Goal: Information Seeking & Learning: Find specific fact

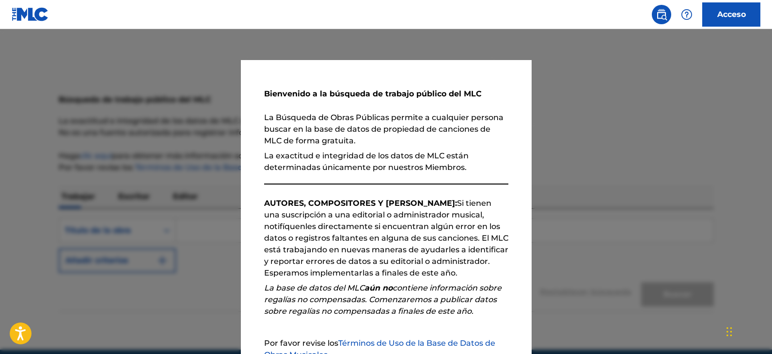
scroll to position [107, 0]
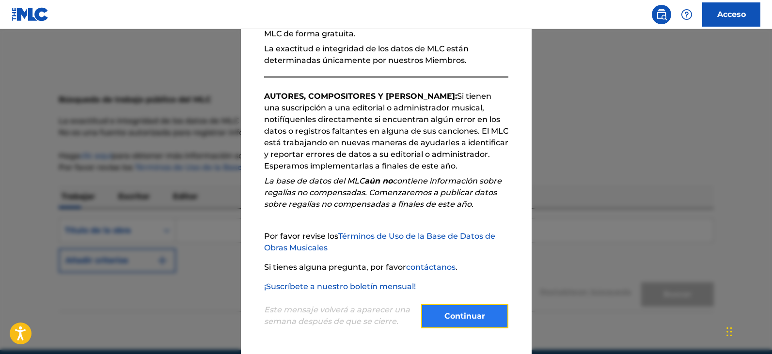
click at [467, 319] on font "Continuar" at bounding box center [464, 316] width 41 height 9
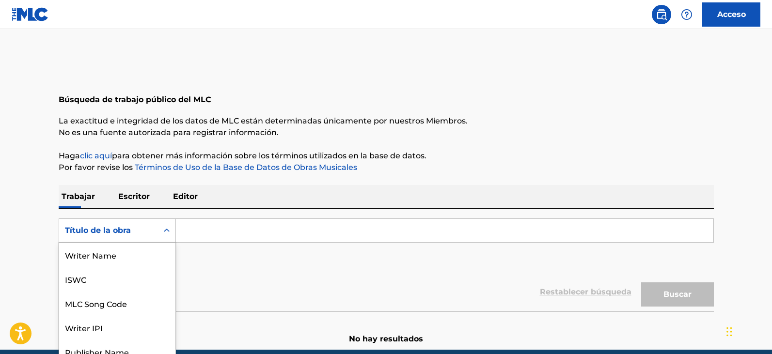
scroll to position [34, 0]
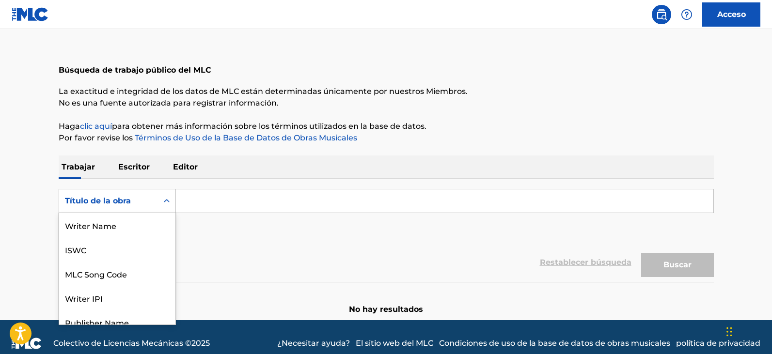
click at [166, 213] on div "8 results available. Use Up and Down to choose options, press Enter to select t…" at bounding box center [117, 201] width 117 height 24
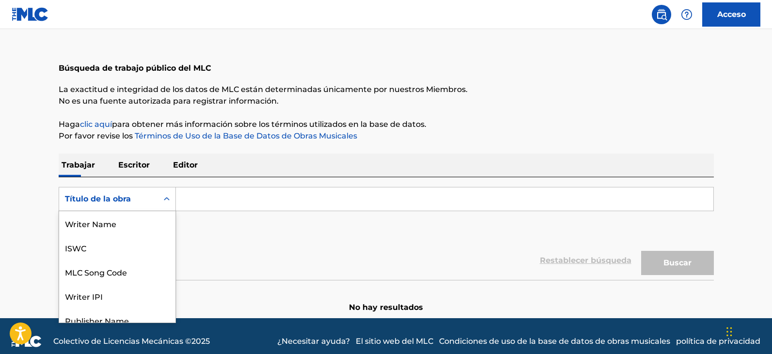
scroll to position [48, 0]
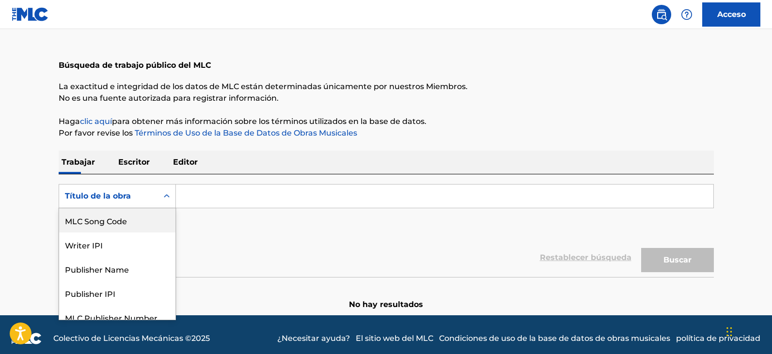
click at [189, 195] on input "Formulario de búsqueda" at bounding box center [444, 196] width 537 height 23
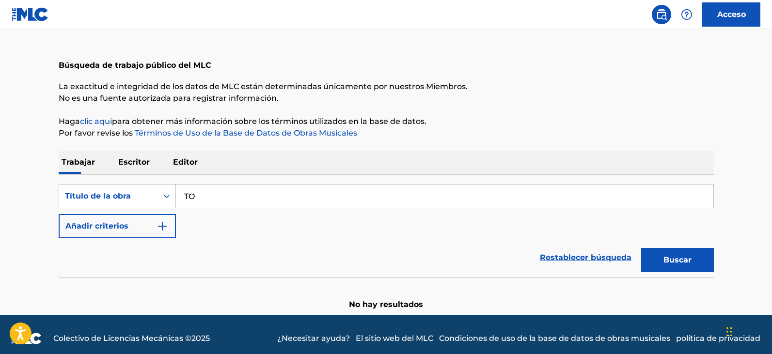
type input "T"
click at [162, 227] on img "Formulario de búsqueda" at bounding box center [163, 226] width 12 height 12
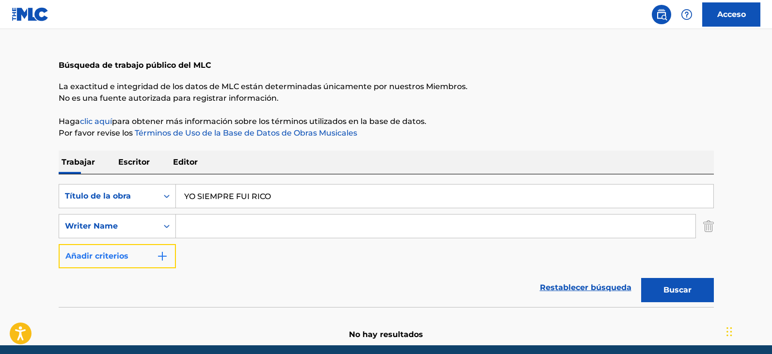
click at [163, 255] on img "Formulario de búsqueda" at bounding box center [163, 257] width 12 height 12
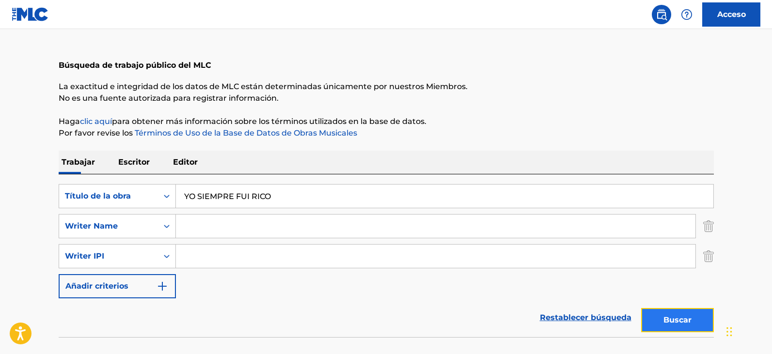
click at [675, 319] on font "Buscar" at bounding box center [677, 319] width 28 height 9
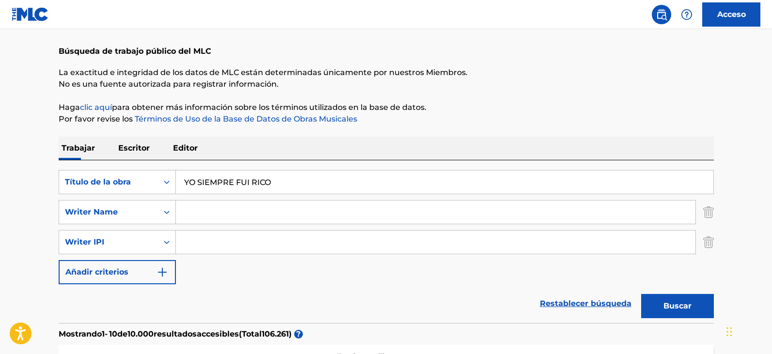
drag, startPoint x: 284, startPoint y: 185, endPoint x: 14, endPoint y: 167, distance: 271.5
type input "LA ENVIDIA"
click at [684, 301] on font "Buscar" at bounding box center [677, 305] width 28 height 9
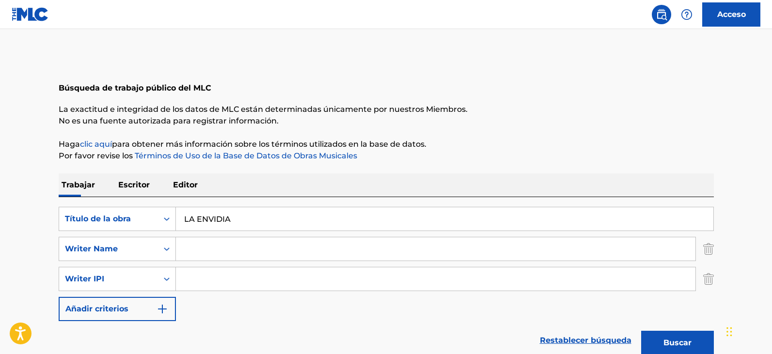
scroll to position [0, 0]
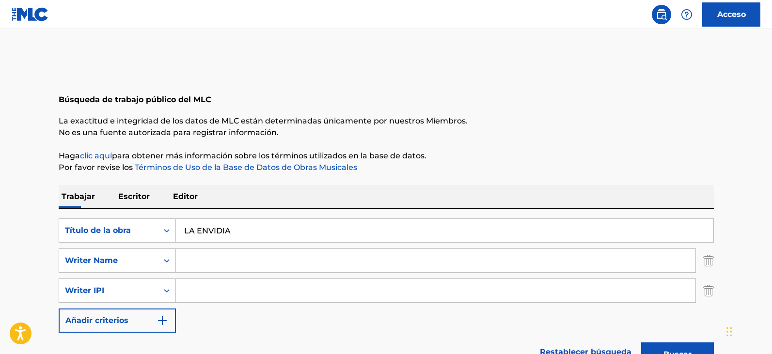
click at [214, 260] on input "Formulario de búsqueda" at bounding box center [435, 260] width 519 height 23
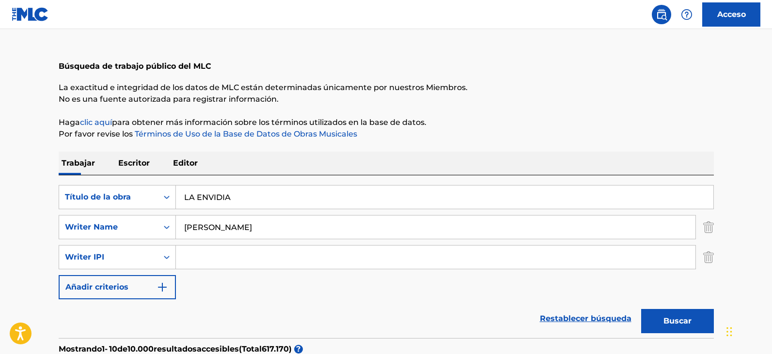
scroll to position [48, 0]
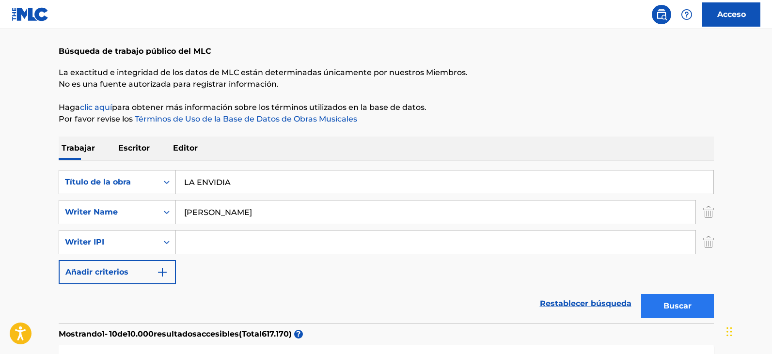
type input "[PERSON_NAME]"
click at [661, 306] on button "Buscar" at bounding box center [677, 306] width 73 height 24
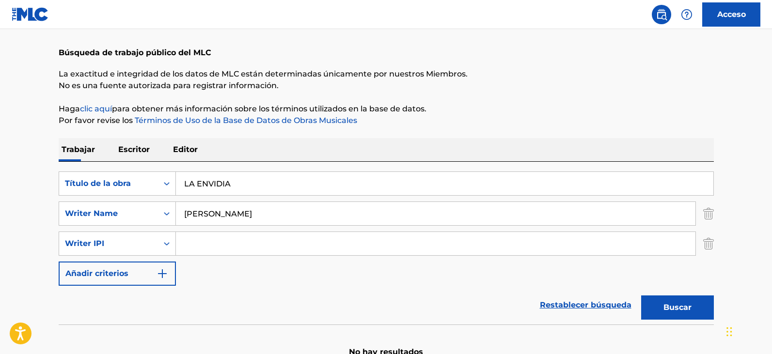
scroll to position [102, 0]
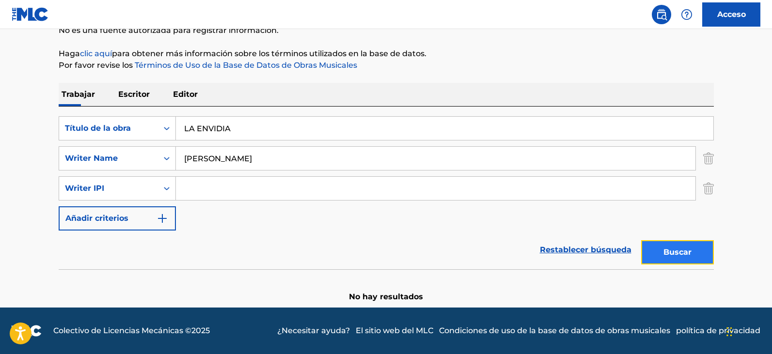
click at [679, 253] on font "Buscar" at bounding box center [677, 252] width 28 height 9
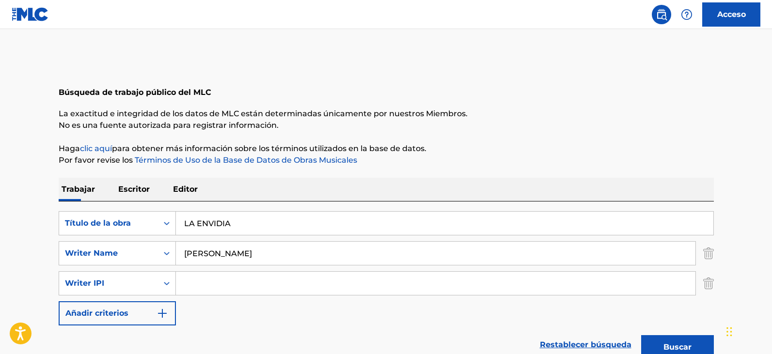
scroll to position [0, 0]
